Goal: Task Accomplishment & Management: Complete application form

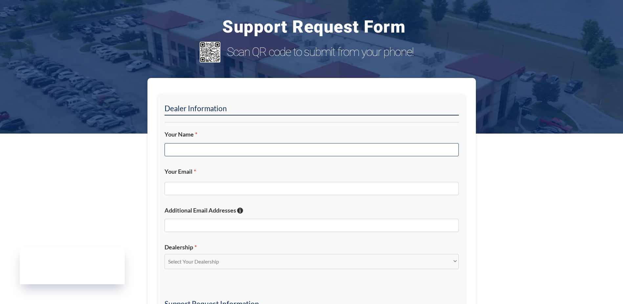
click at [217, 149] on input "Your Name *" at bounding box center [312, 149] width 294 height 13
type input "[PERSON_NAME]"
type input "[EMAIL_ADDRESS][DOMAIN_NAME]"
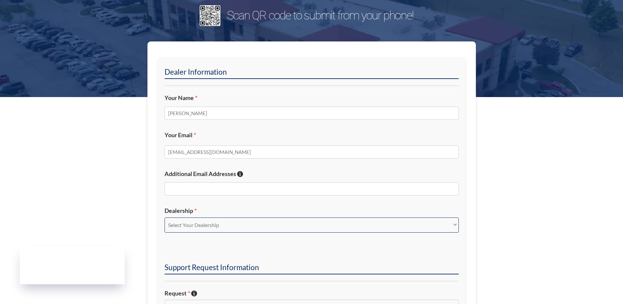
scroll to position [66, 0]
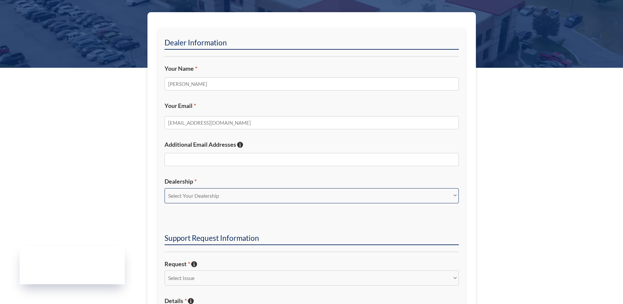
click at [191, 196] on select "Select Your Dealership Acura of Rochester Delray Buick GMC [PERSON_NAME] Automa…" at bounding box center [312, 195] width 294 height 15
select select "[PERSON_NAME] Chevrolet Highland"
click at [165, 188] on select "Select Your Dealership Acura of Rochester Delray Buick GMC [PERSON_NAME] Automa…" at bounding box center [312, 195] width 294 height 15
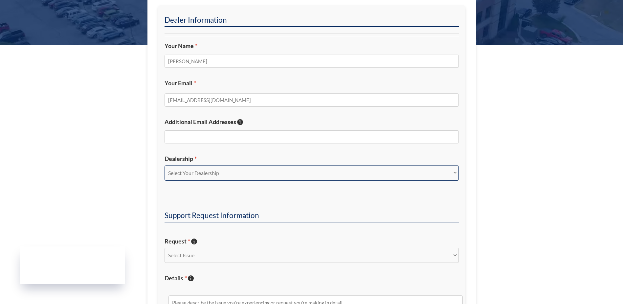
scroll to position [131, 0]
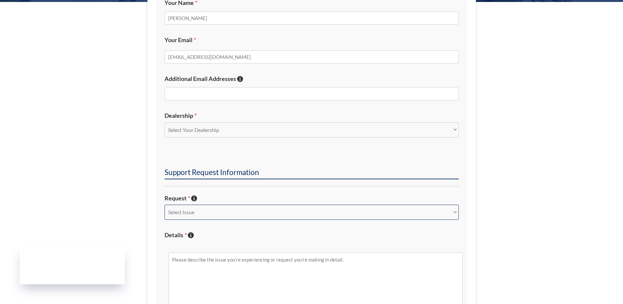
click at [195, 214] on select "Select Issue New Inquiry/Request Inventory Management Inventory Feed Website Fu…" at bounding box center [312, 211] width 294 height 15
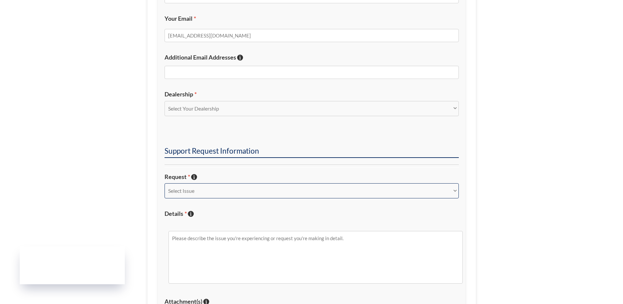
scroll to position [164, 0]
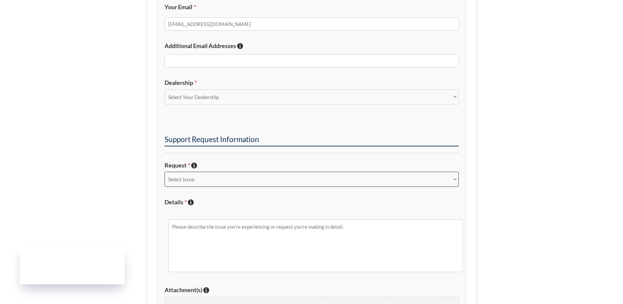
click at [197, 175] on select "Select Issue New Inquiry/Request Inventory Management Inventory Feed Website Fu…" at bounding box center [312, 179] width 294 height 15
select select "New Inquiry/Request"
click at [165, 172] on select "Select Issue New Inquiry/Request Inventory Management Inventory Feed Website Fu…" at bounding box center [312, 179] width 294 height 15
click at [204, 229] on textarea "Details * Describe the issue with specific details if possible!" at bounding box center [316, 245] width 294 height 53
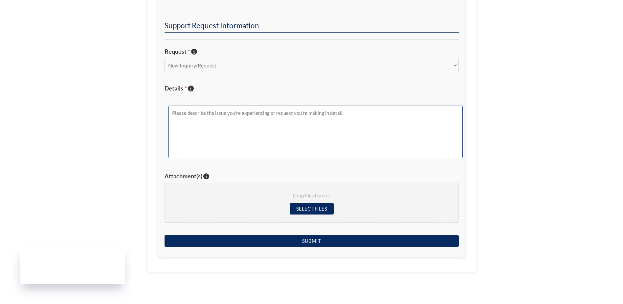
scroll to position [263, 0]
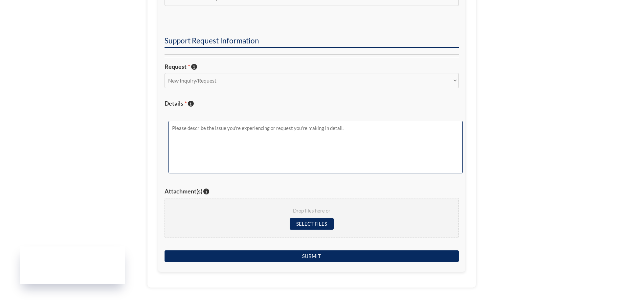
click at [249, 128] on textarea "Details * Describe the issue with specific details if possible!" at bounding box center [316, 147] width 294 height 53
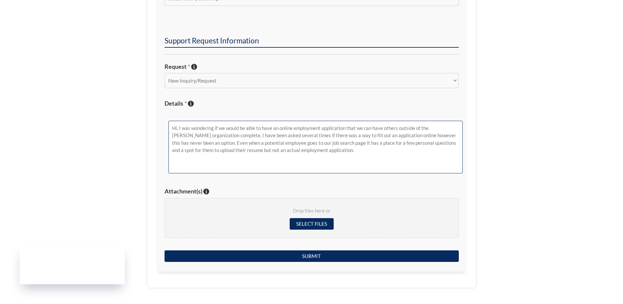
click at [193, 143] on textarea "Hi, I was wondering if we would be able to have an online employment applicatio…" at bounding box center [316, 147] width 294 height 53
click at [334, 150] on textarea "Hi, I was wondering if we would be able to have an online employment applicatio…" at bounding box center [316, 147] width 294 height 53
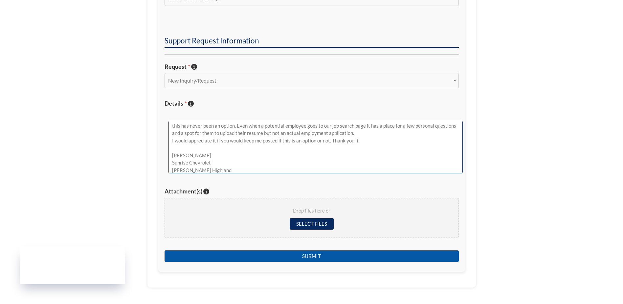
type textarea "Hi, I was wondering if we would be able to have an online employment applicatio…"
click at [312, 254] on input "Submit" at bounding box center [312, 256] width 294 height 12
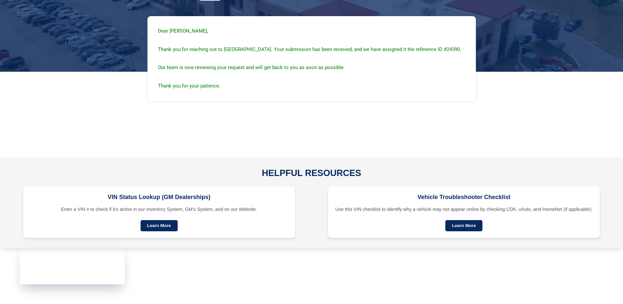
scroll to position [71, 0]
